Goal: Task Accomplishment & Management: Manage account settings

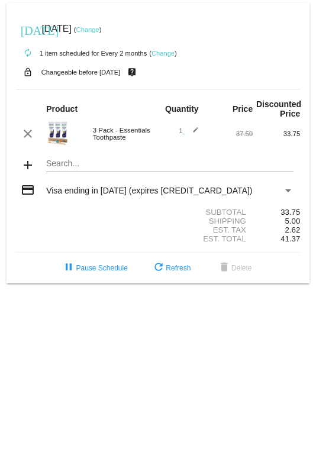
click at [99, 31] on link "Change" at bounding box center [87, 29] width 23 height 7
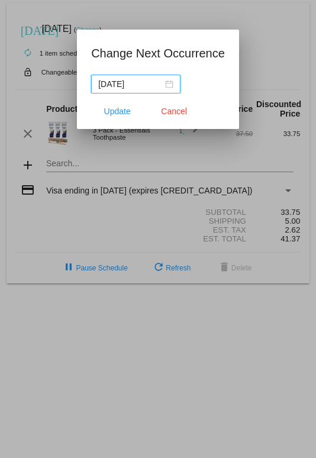
click at [167, 90] on div "[DATE]" at bounding box center [135, 84] width 75 height 13
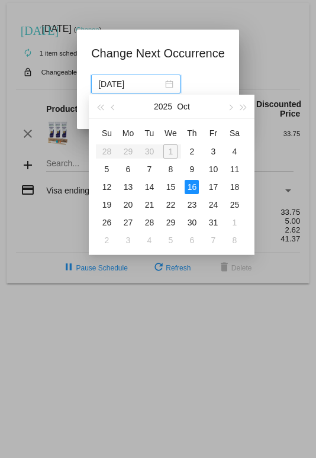
click at [173, 147] on div "2" at bounding box center [192, 151] width 14 height 14
type input "[DATE]"
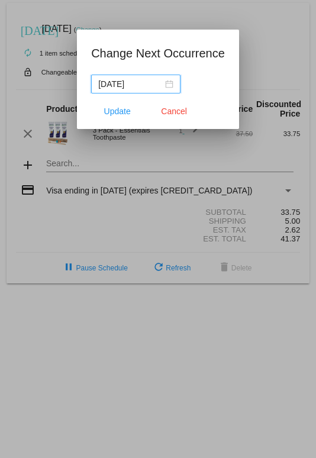
click at [120, 113] on span "Update" at bounding box center [117, 111] width 27 height 9
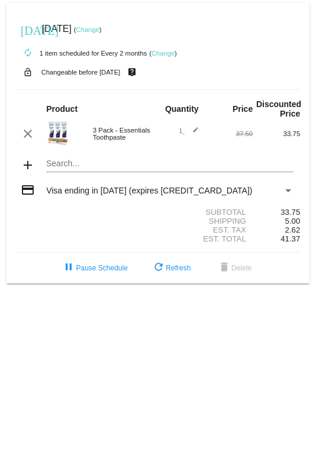
click at [173, 272] on span "refresh Refresh" at bounding box center [171, 268] width 39 height 8
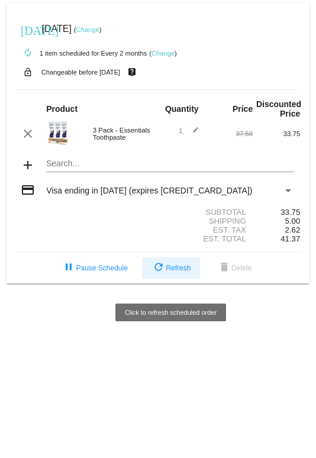
click at [173, 279] on button "refresh Refresh" at bounding box center [171, 268] width 58 height 21
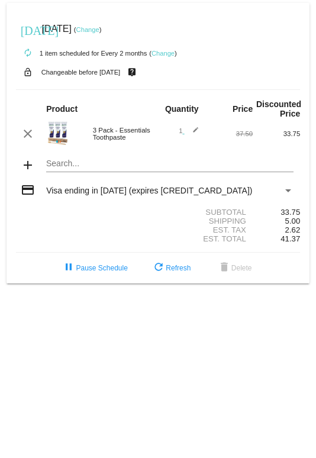
click at [99, 33] on link "Change" at bounding box center [87, 29] width 23 height 7
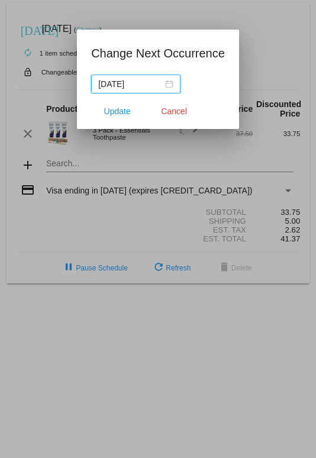
click at [166, 85] on div "[DATE]" at bounding box center [135, 84] width 75 height 13
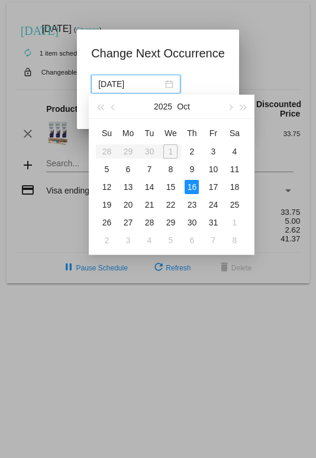
click at [173, 153] on div "2" at bounding box center [192, 151] width 14 height 14
type input "[DATE]"
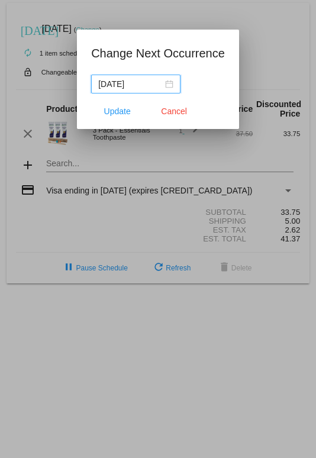
click at [115, 112] on span "Update" at bounding box center [117, 111] width 27 height 9
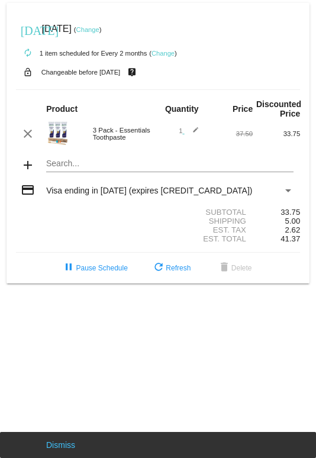
click at [173, 272] on span "refresh Refresh" at bounding box center [171, 268] width 39 height 8
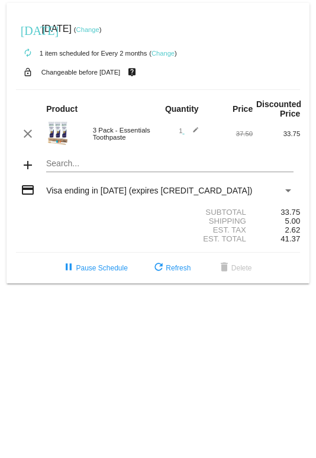
click at [166, 54] on link "Change" at bounding box center [163, 53] width 23 height 7
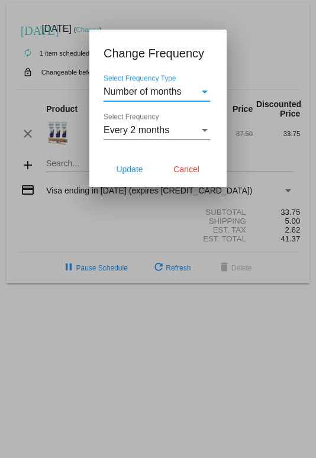
click at [173, 136] on div "Every 2 months" at bounding box center [152, 130] width 96 height 11
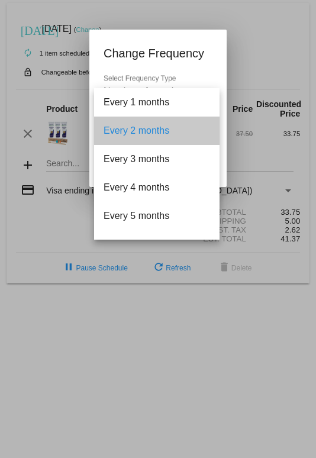
click at [173, 131] on span "Every 2 months" at bounding box center [157, 131] width 107 height 28
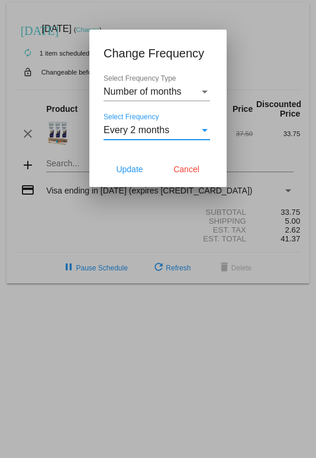
click at [173, 95] on div "Select Frequency Type" at bounding box center [205, 91] width 11 height 11
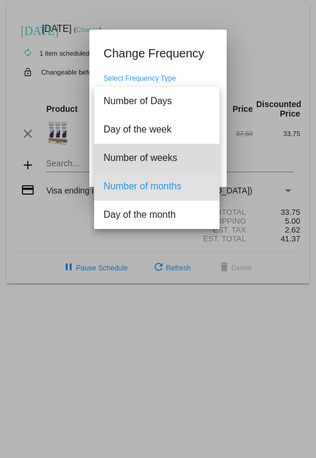
click at [173, 163] on span "Number of weeks" at bounding box center [157, 158] width 107 height 28
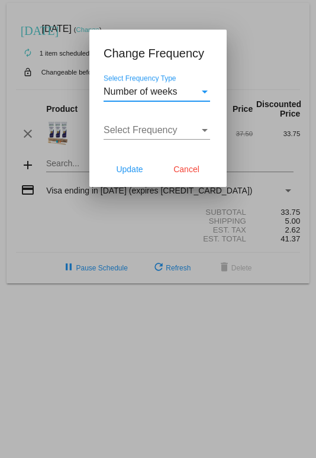
click at [173, 133] on div "Select Frequency" at bounding box center [205, 130] width 11 height 11
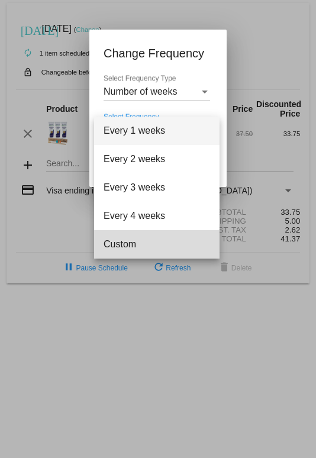
click at [126, 247] on span "Custom" at bounding box center [157, 244] width 107 height 28
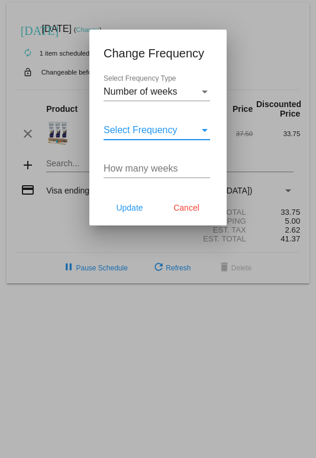
click at [173, 171] on input "How many weeks" at bounding box center [157, 168] width 107 height 11
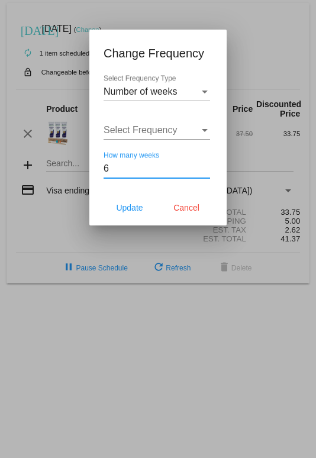
type input "6"
click at [133, 213] on span "Update" at bounding box center [129, 207] width 27 height 9
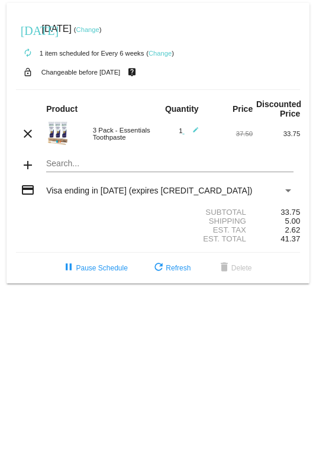
click at [99, 27] on link "Change" at bounding box center [87, 29] width 23 height 7
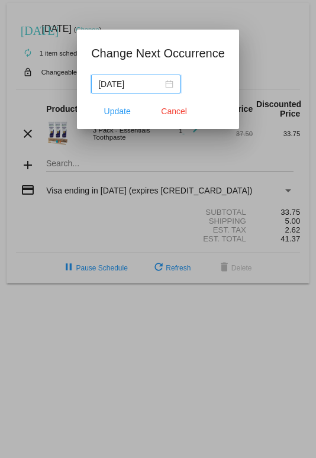
click at [126, 82] on input "[DATE]" at bounding box center [130, 84] width 65 height 13
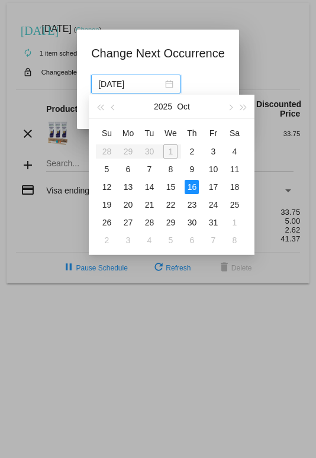
click at [139, 88] on input "[DATE]" at bounding box center [130, 84] width 65 height 13
click at [173, 155] on div "3" at bounding box center [213, 151] width 14 height 14
type input "[DATE]"
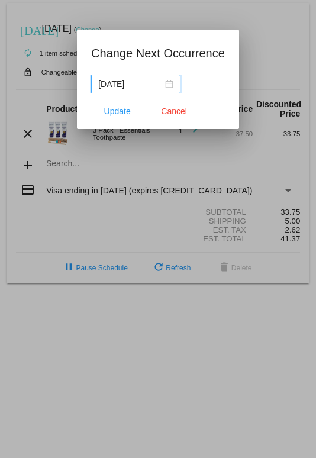
click at [117, 114] on span "Update" at bounding box center [117, 111] width 27 height 9
